Goal: Task Accomplishment & Management: Use online tool/utility

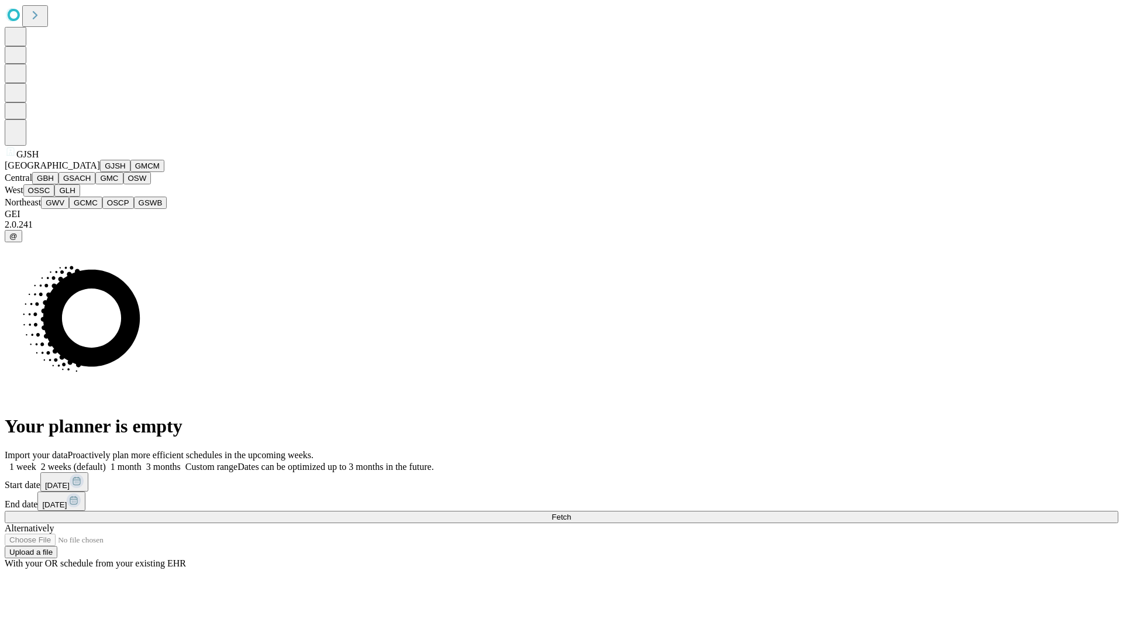
click at [100, 172] on button "GJSH" at bounding box center [115, 166] width 30 height 12
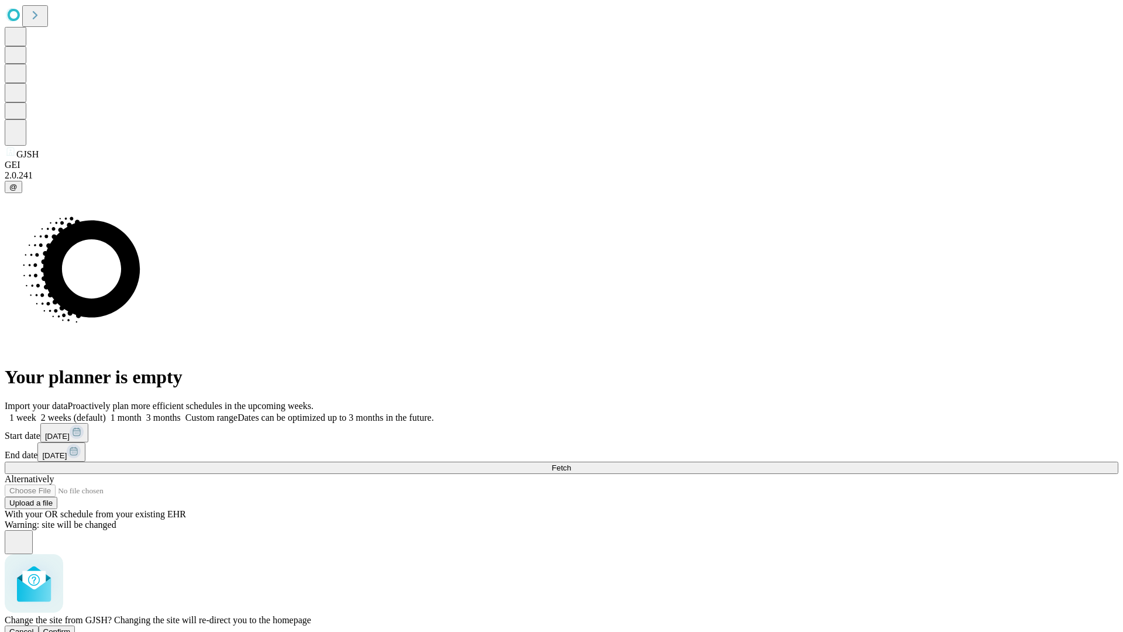
click at [71, 627] on span "Confirm" at bounding box center [56, 631] width 27 height 9
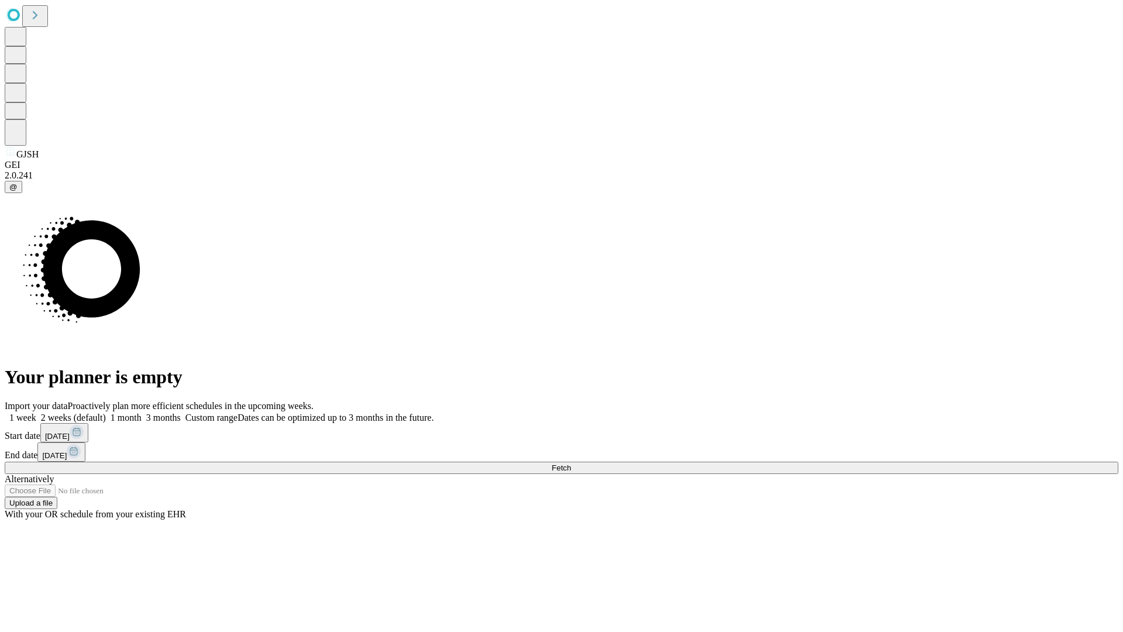
click at [36, 412] on label "1 week" at bounding box center [21, 417] width 32 height 10
click at [571, 463] on span "Fetch" at bounding box center [560, 467] width 19 height 9
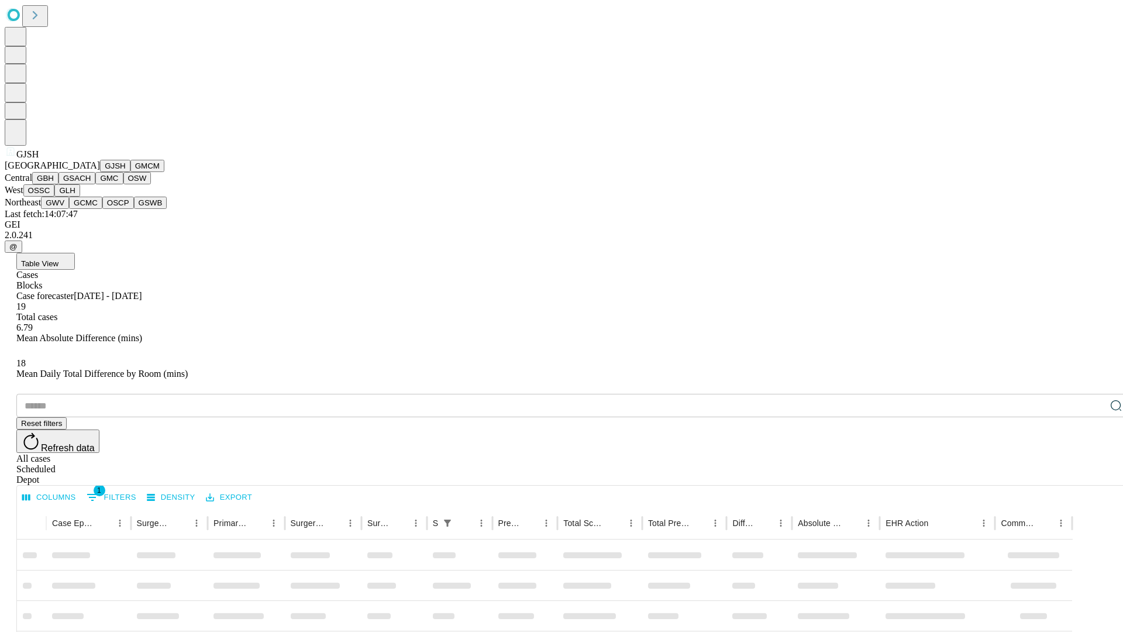
click at [130, 172] on button "GMCM" at bounding box center [147, 166] width 34 height 12
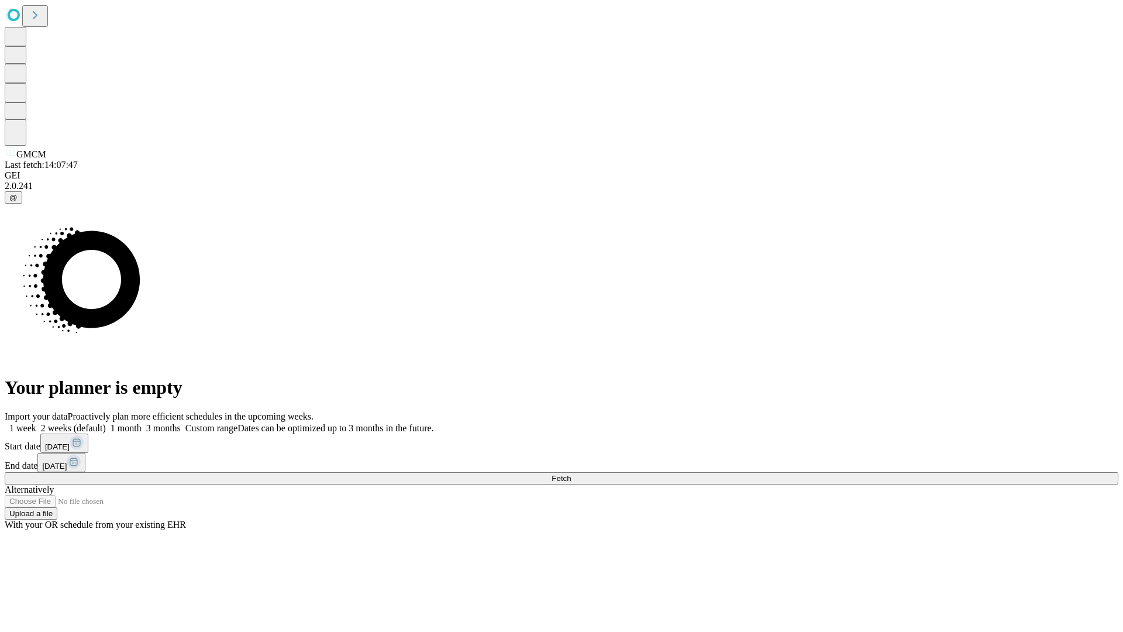
click at [36, 423] on label "1 week" at bounding box center [21, 428] width 32 height 10
click at [571, 474] on span "Fetch" at bounding box center [560, 478] width 19 height 9
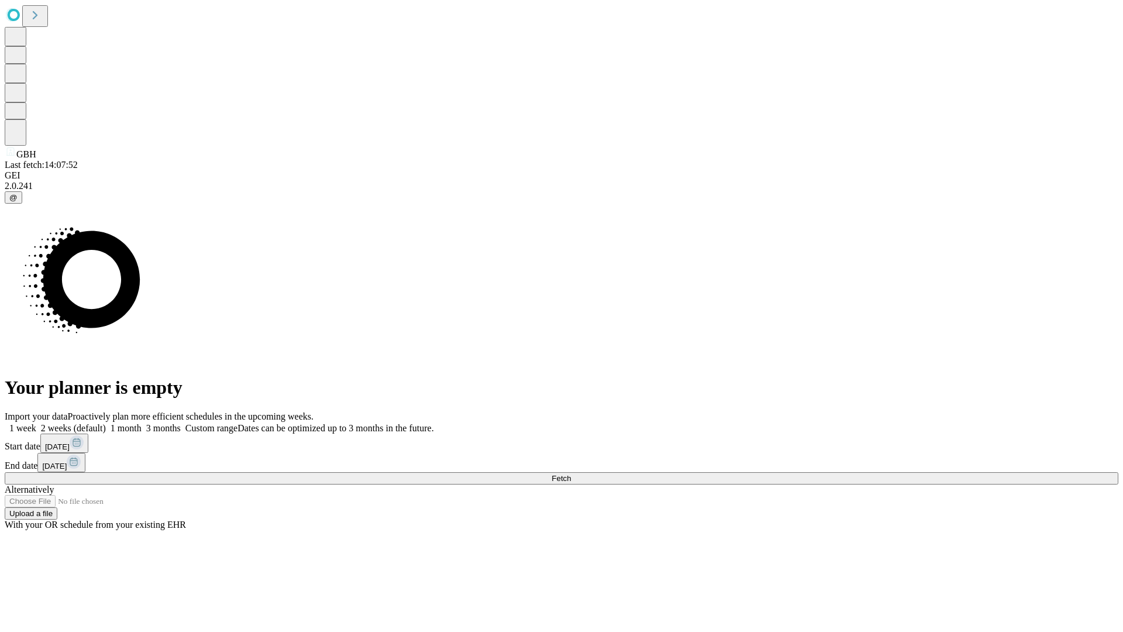
click at [36, 423] on label "1 week" at bounding box center [21, 428] width 32 height 10
click at [571, 474] on span "Fetch" at bounding box center [560, 478] width 19 height 9
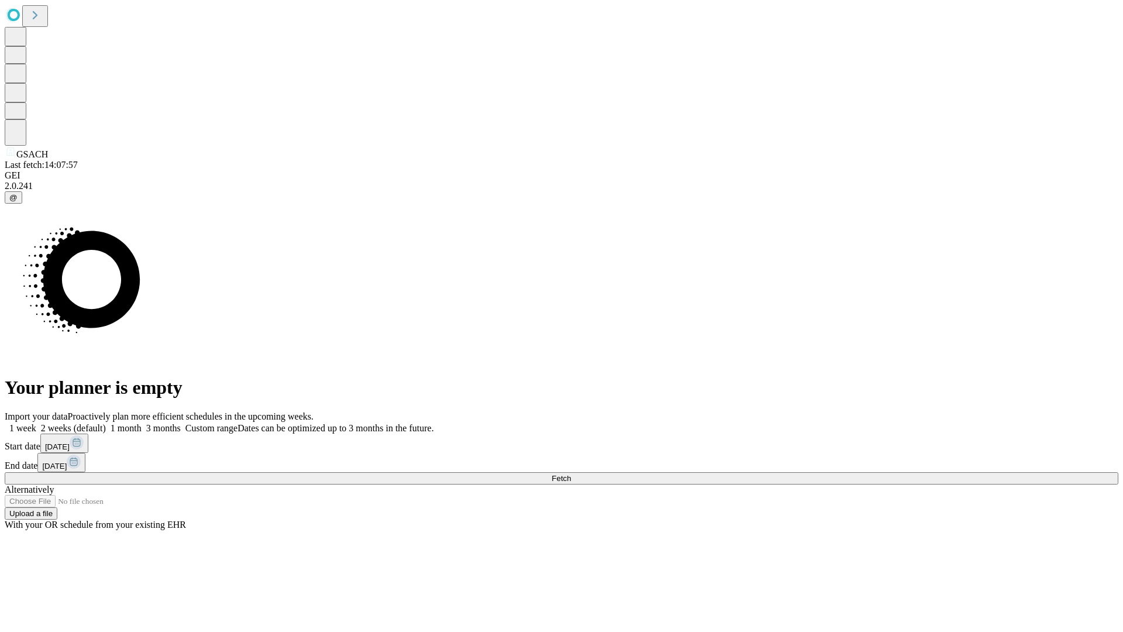
click at [36, 423] on label "1 week" at bounding box center [21, 428] width 32 height 10
click at [571, 474] on span "Fetch" at bounding box center [560, 478] width 19 height 9
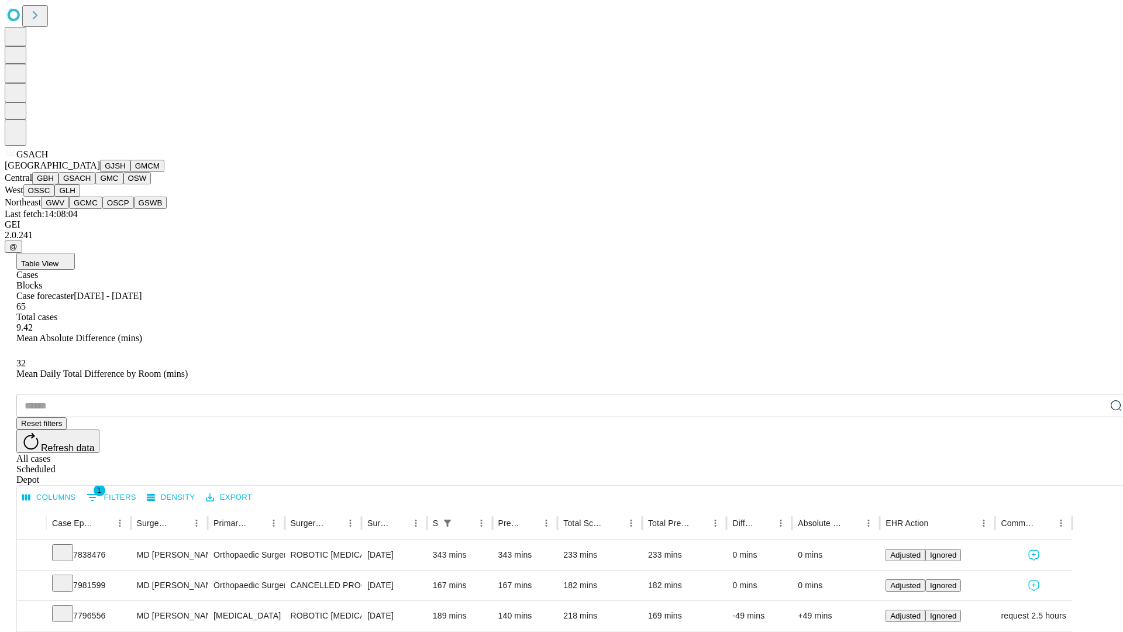
click at [95, 184] on button "GMC" at bounding box center [108, 178] width 27 height 12
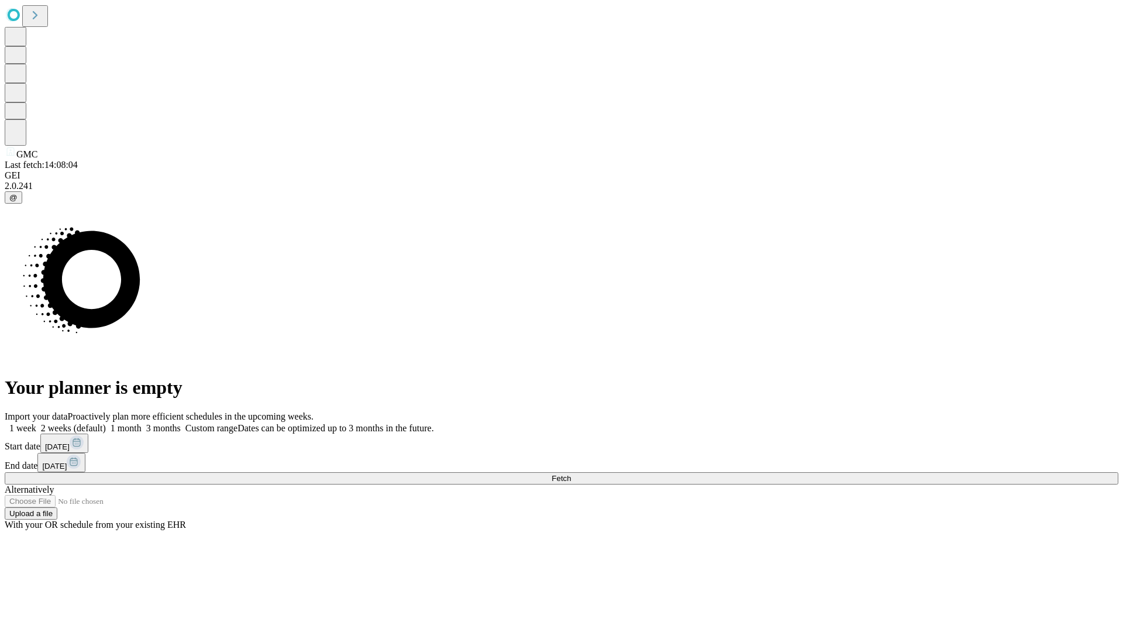
click at [36, 423] on label "1 week" at bounding box center [21, 428] width 32 height 10
click at [571, 474] on span "Fetch" at bounding box center [560, 478] width 19 height 9
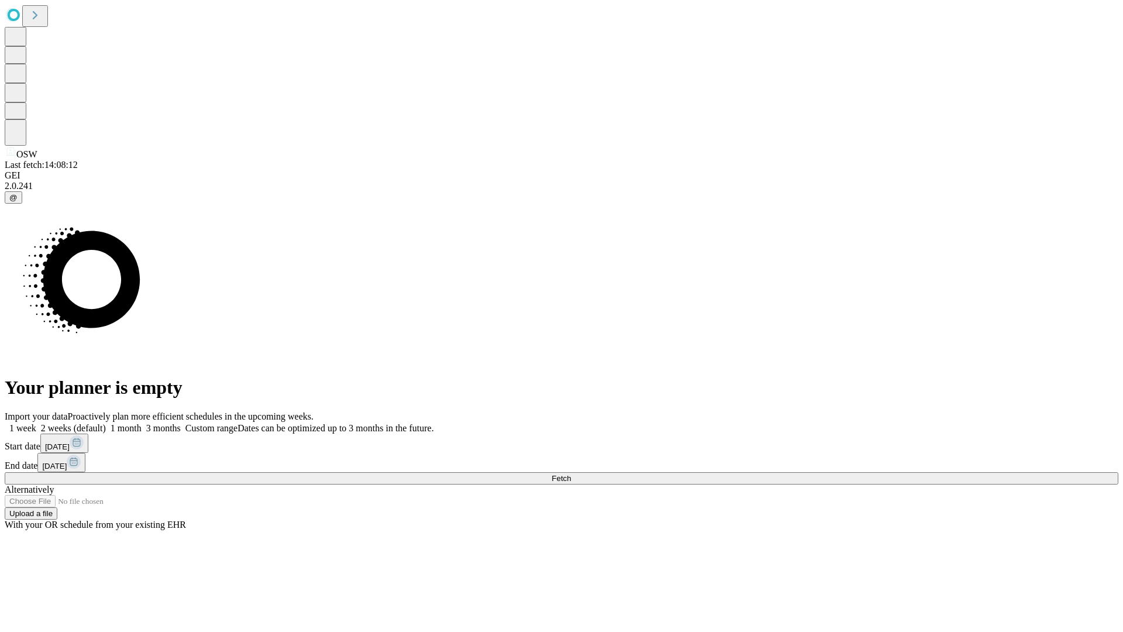
click at [36, 423] on label "1 week" at bounding box center [21, 428] width 32 height 10
click at [571, 474] on span "Fetch" at bounding box center [560, 478] width 19 height 9
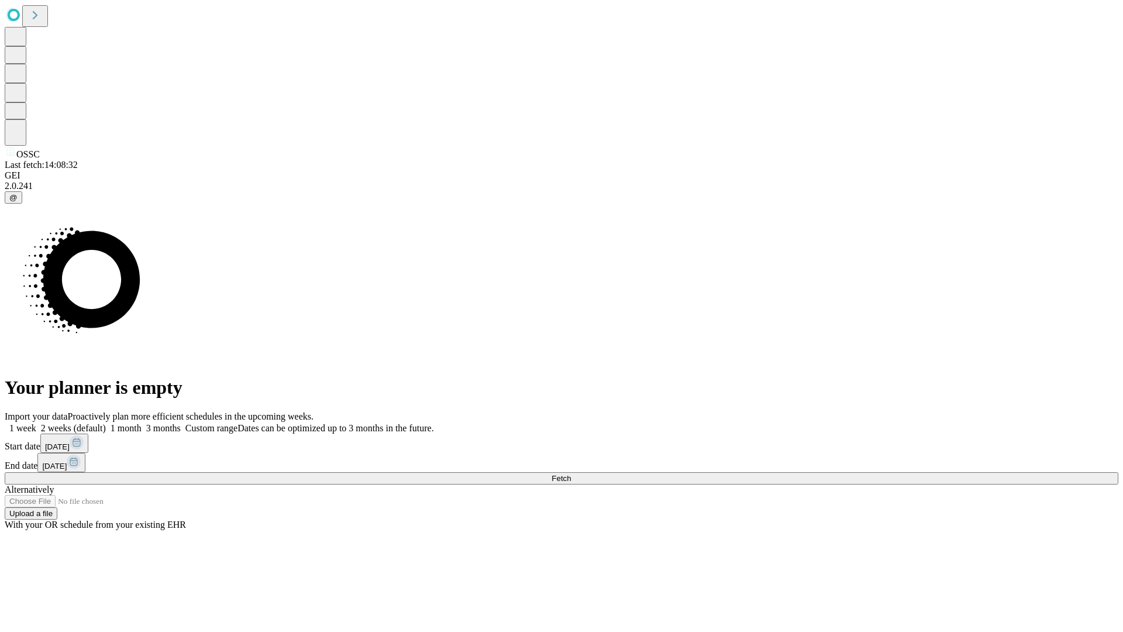
click at [36, 423] on label "1 week" at bounding box center [21, 428] width 32 height 10
click at [571, 474] on span "Fetch" at bounding box center [560, 478] width 19 height 9
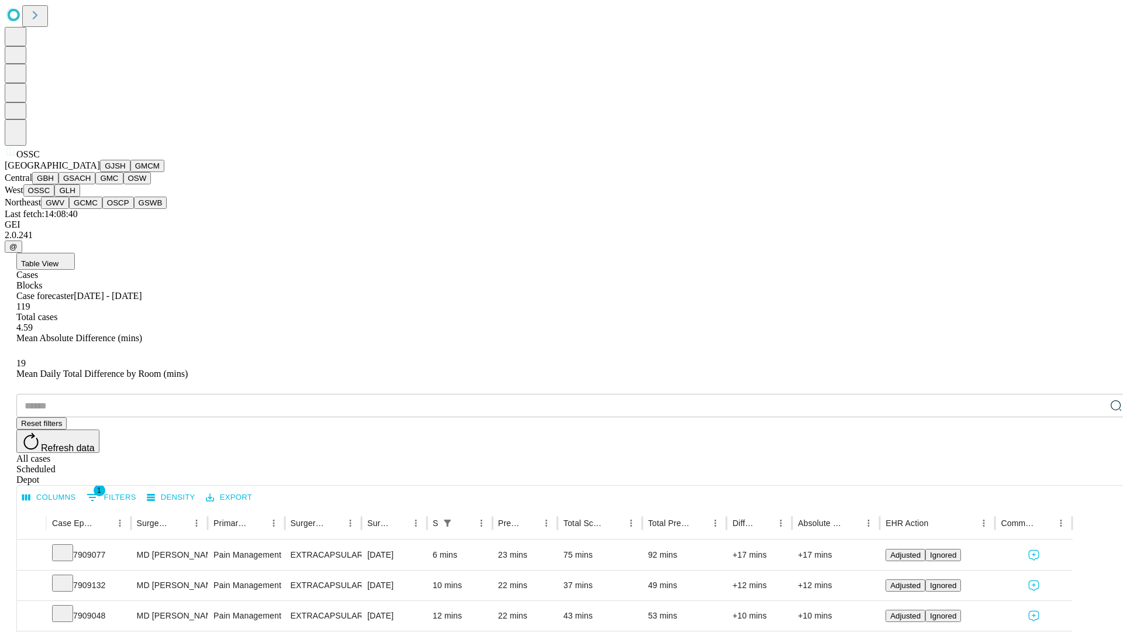
click at [80, 196] on button "GLH" at bounding box center [66, 190] width 25 height 12
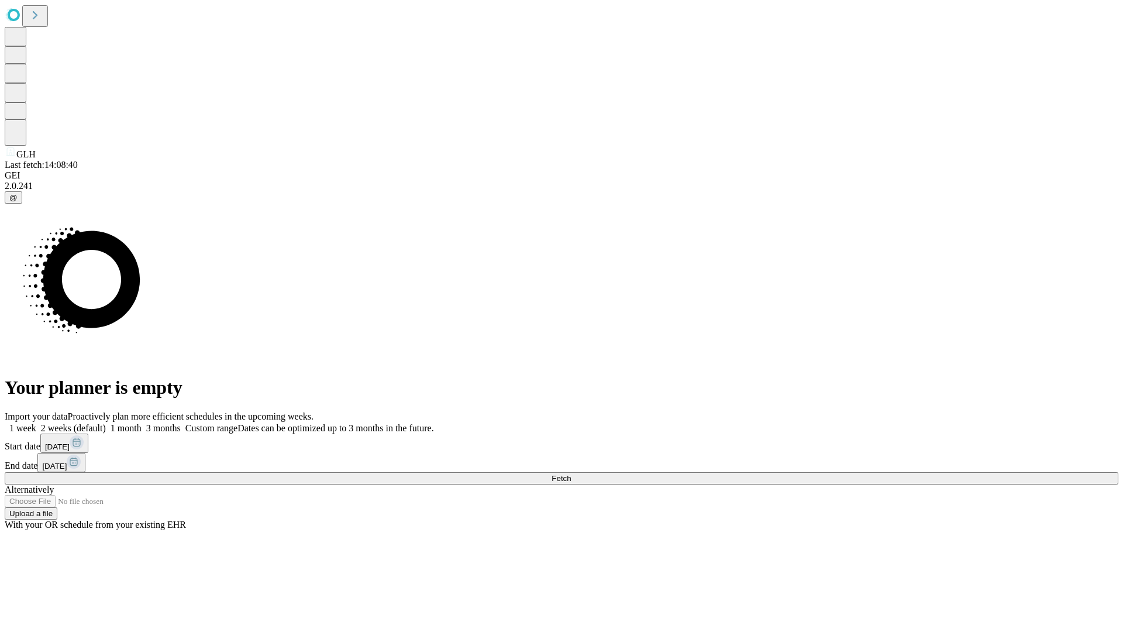
click at [36, 423] on label "1 week" at bounding box center [21, 428] width 32 height 10
click at [571, 474] on span "Fetch" at bounding box center [560, 478] width 19 height 9
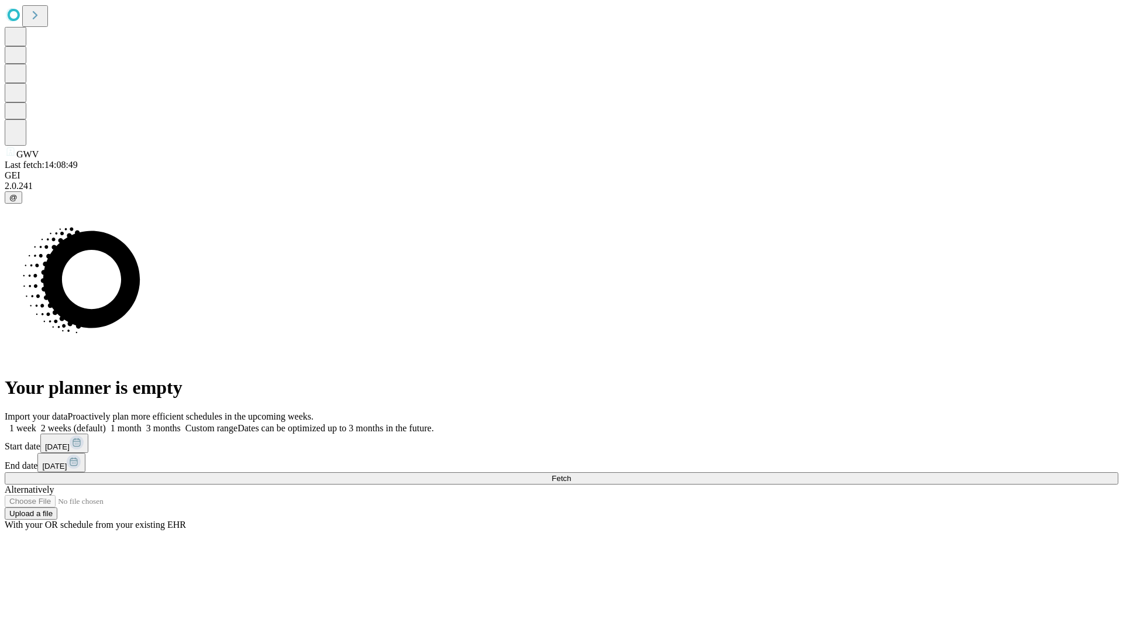
click at [36, 423] on label "1 week" at bounding box center [21, 428] width 32 height 10
click at [571, 474] on span "Fetch" at bounding box center [560, 478] width 19 height 9
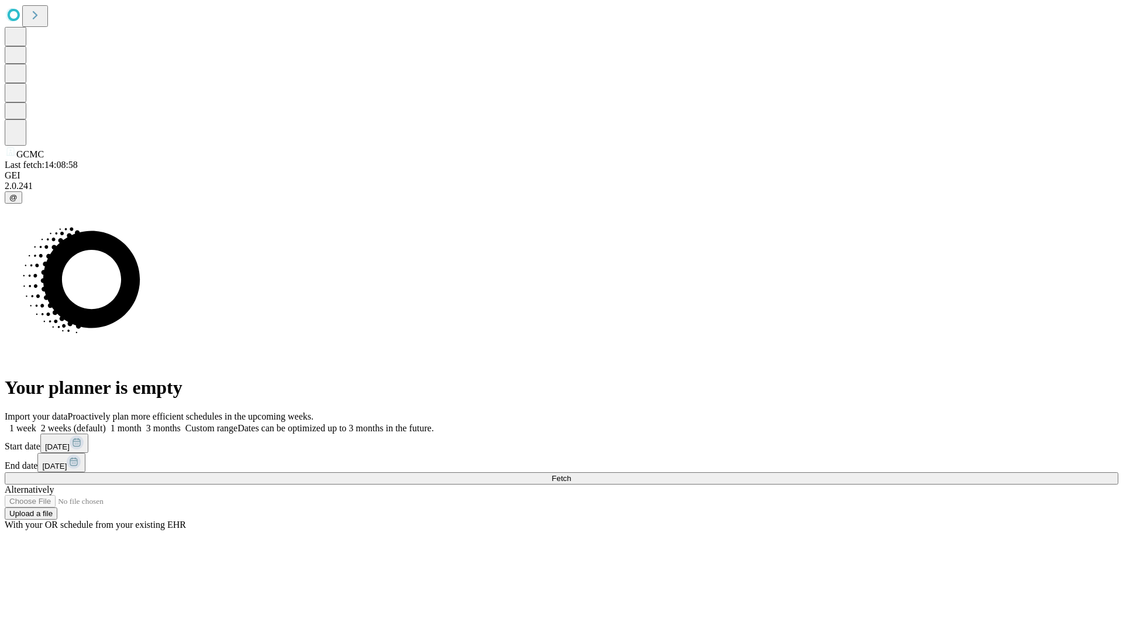
click at [36, 423] on label "1 week" at bounding box center [21, 428] width 32 height 10
click at [571, 474] on span "Fetch" at bounding box center [560, 478] width 19 height 9
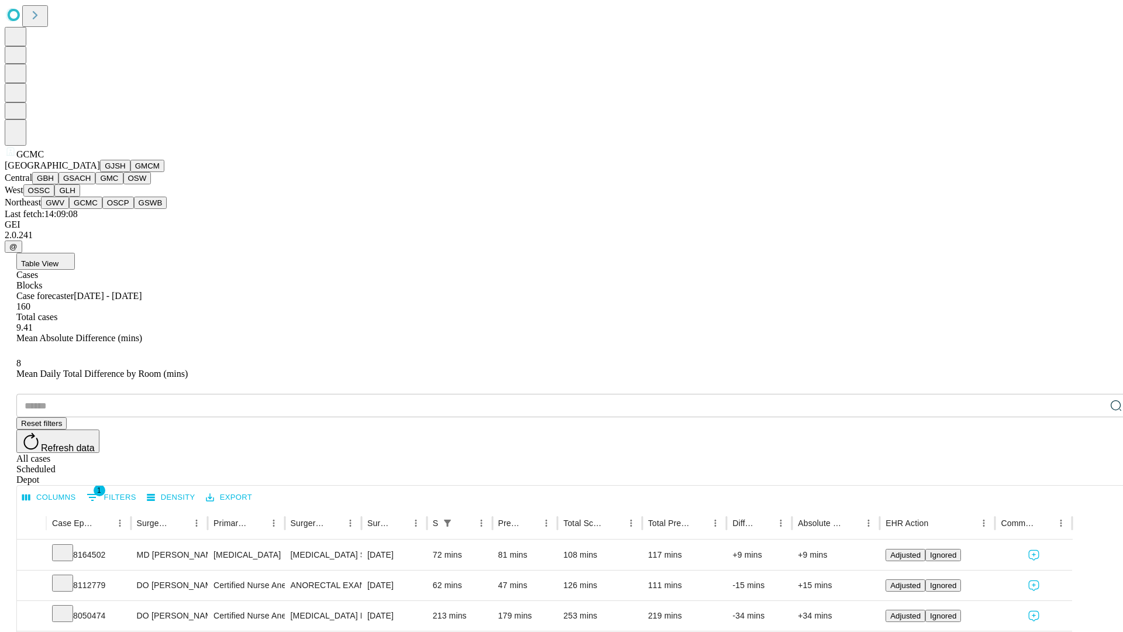
click at [102, 209] on button "OSCP" at bounding box center [118, 202] width 32 height 12
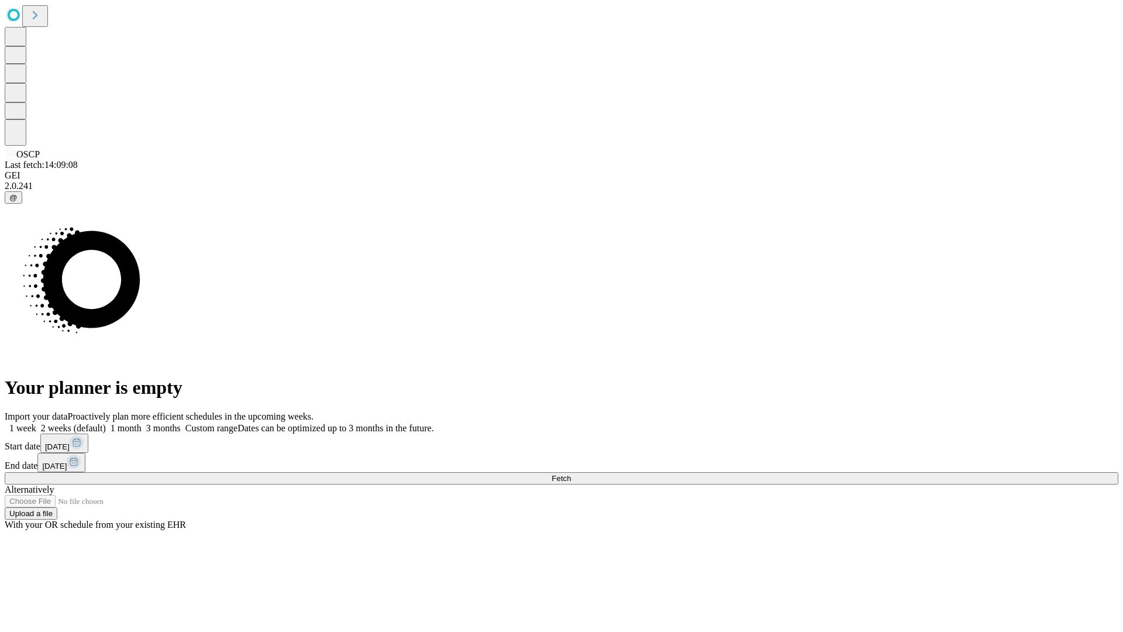
click at [36, 423] on label "1 week" at bounding box center [21, 428] width 32 height 10
click at [571, 474] on span "Fetch" at bounding box center [560, 478] width 19 height 9
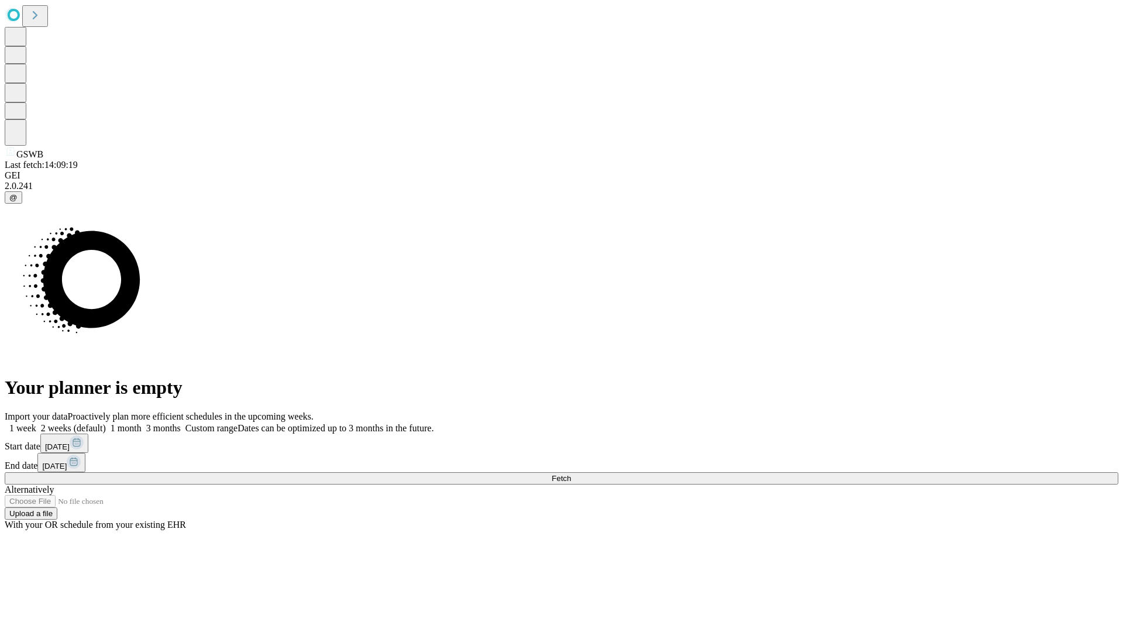
click at [36, 423] on label "1 week" at bounding box center [21, 428] width 32 height 10
click at [571, 474] on span "Fetch" at bounding box center [560, 478] width 19 height 9
